Goal: Information Seeking & Learning: Learn about a topic

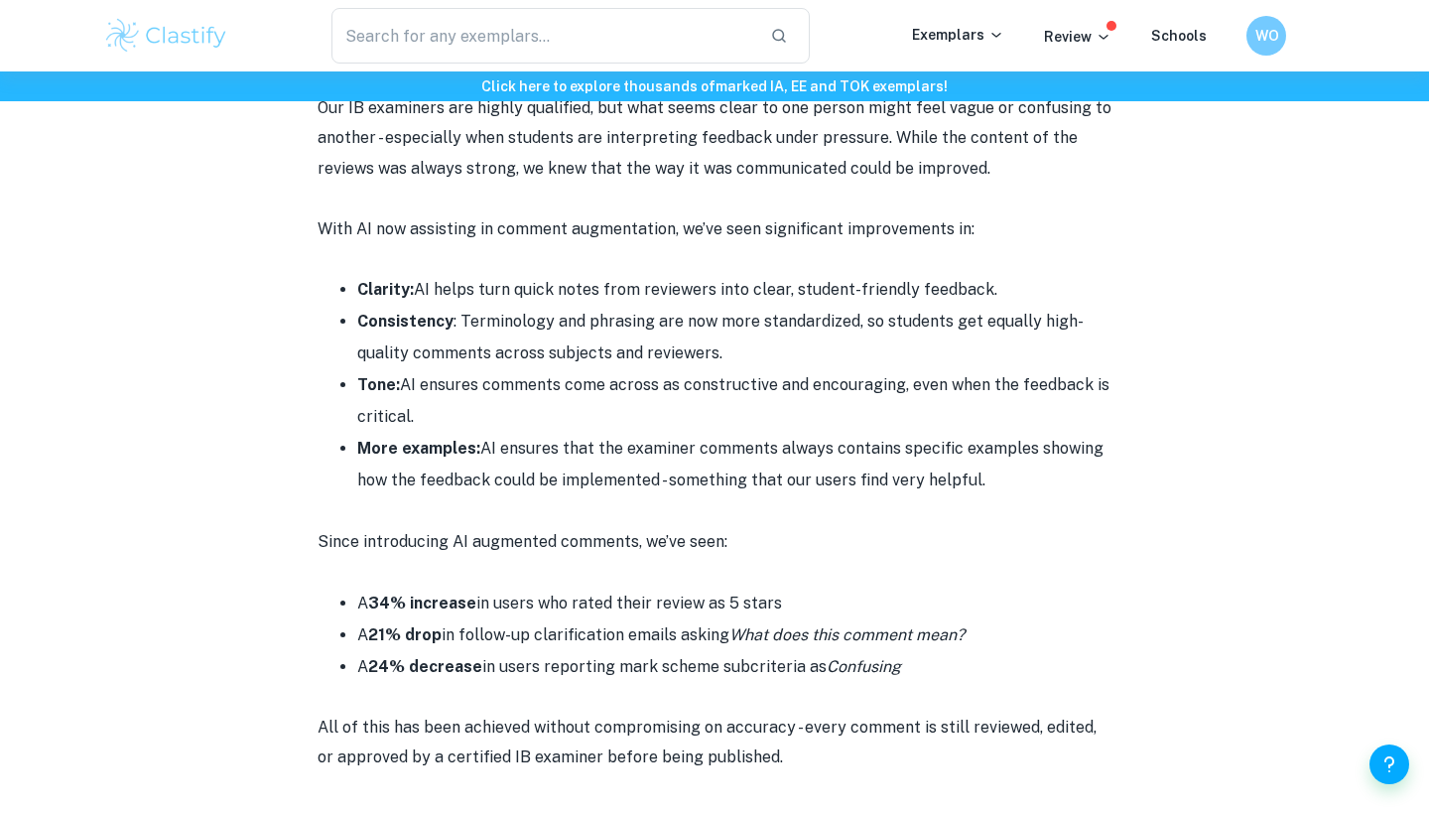
scroll to position [3260, 0]
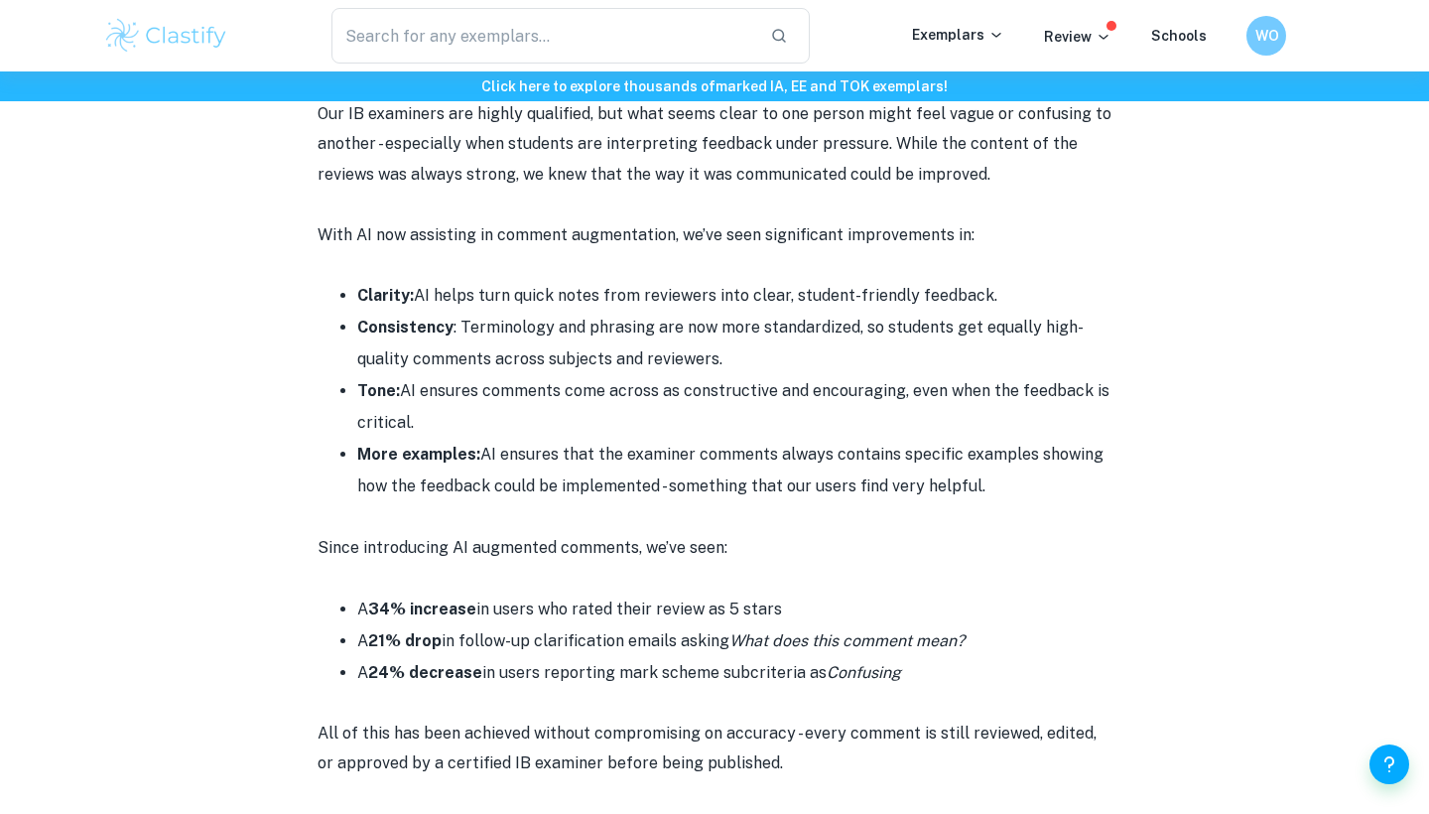
click at [552, 375] on li "Tone: AI ensures comments come across as constructive and encouraging, even whe…" at bounding box center [734, 406] width 754 height 63
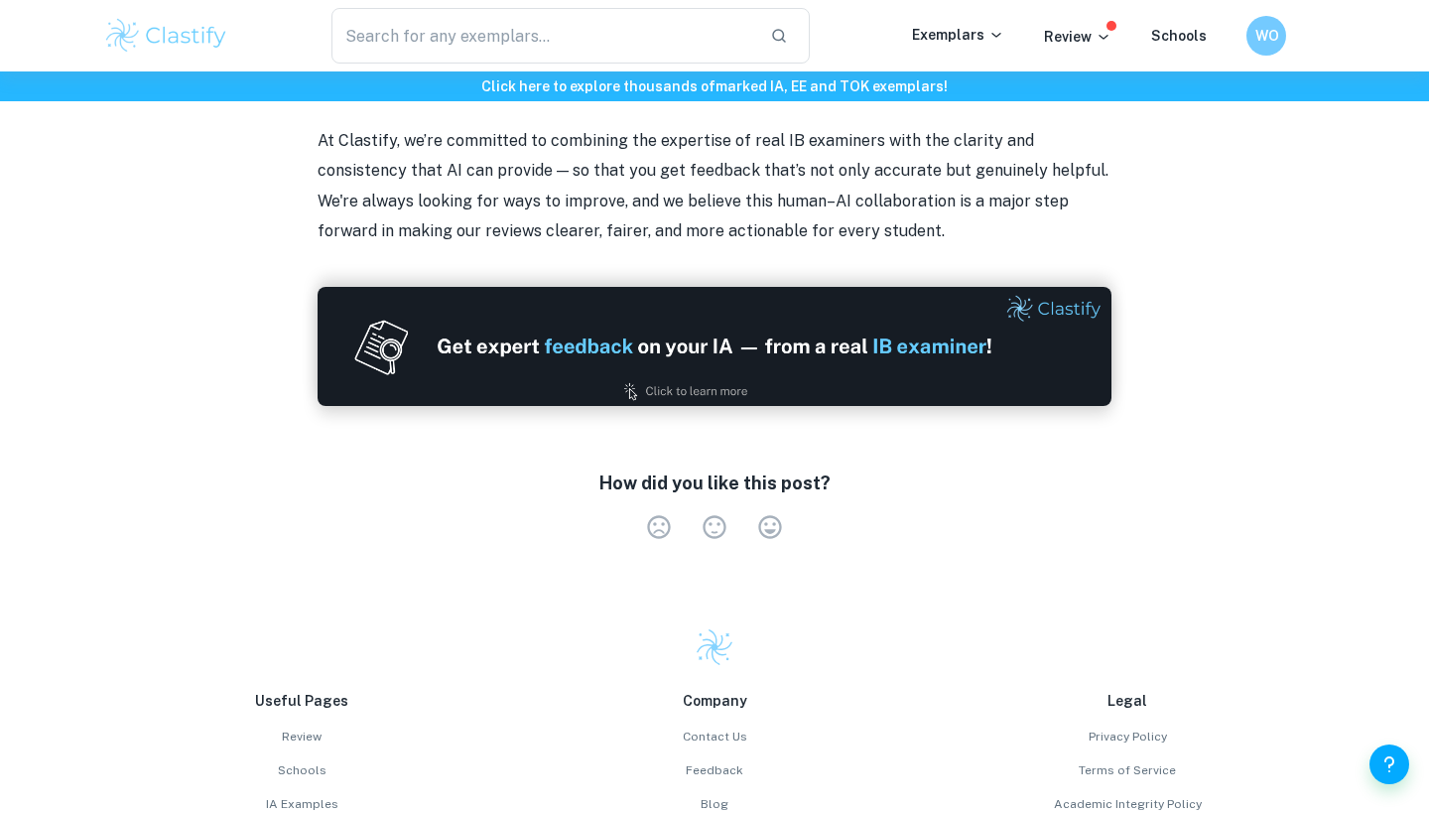
scroll to position [4297, 0]
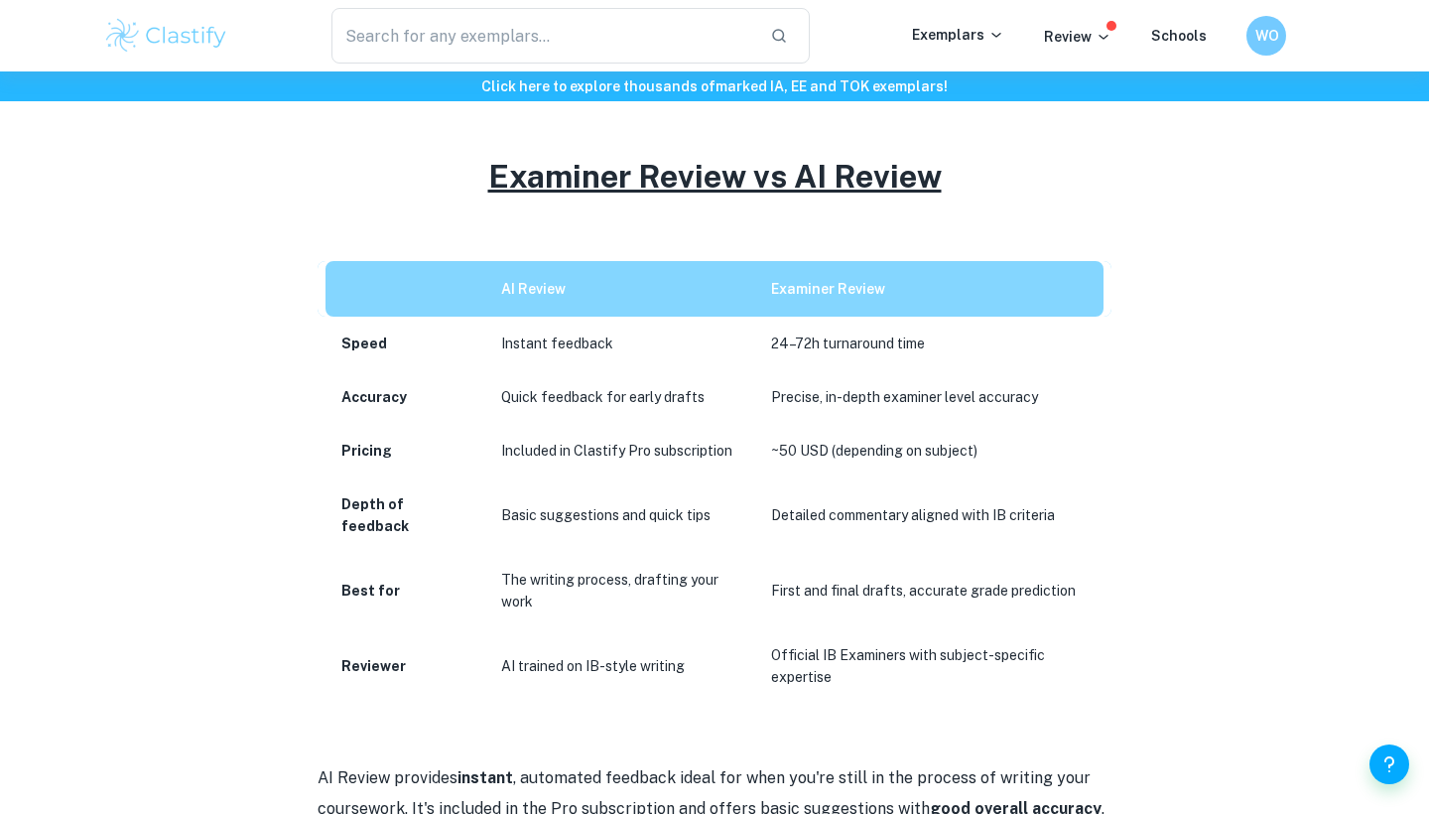
scroll to position [553, 0]
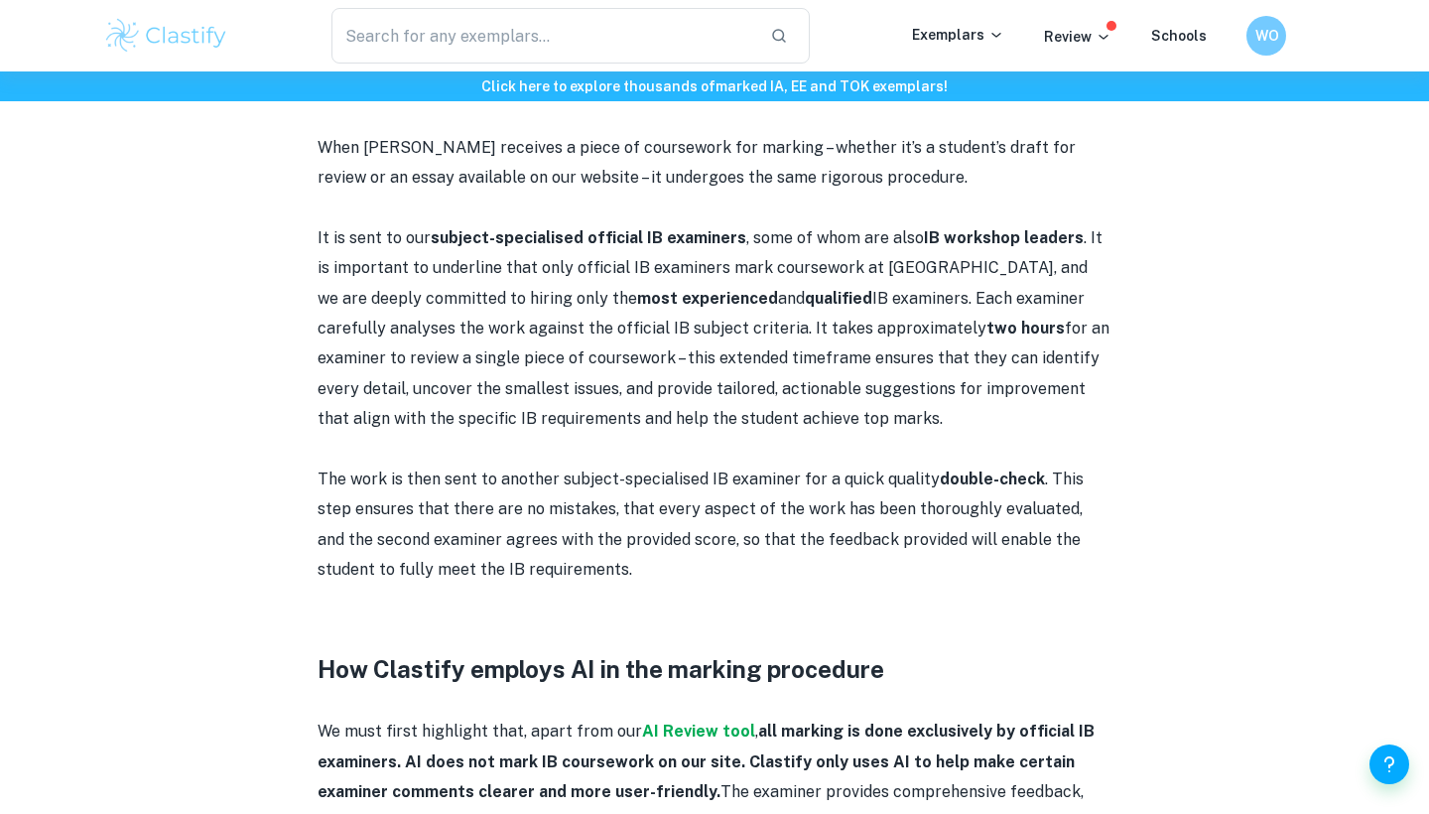
scroll to position [978, 0]
